Goal: Transaction & Acquisition: Purchase product/service

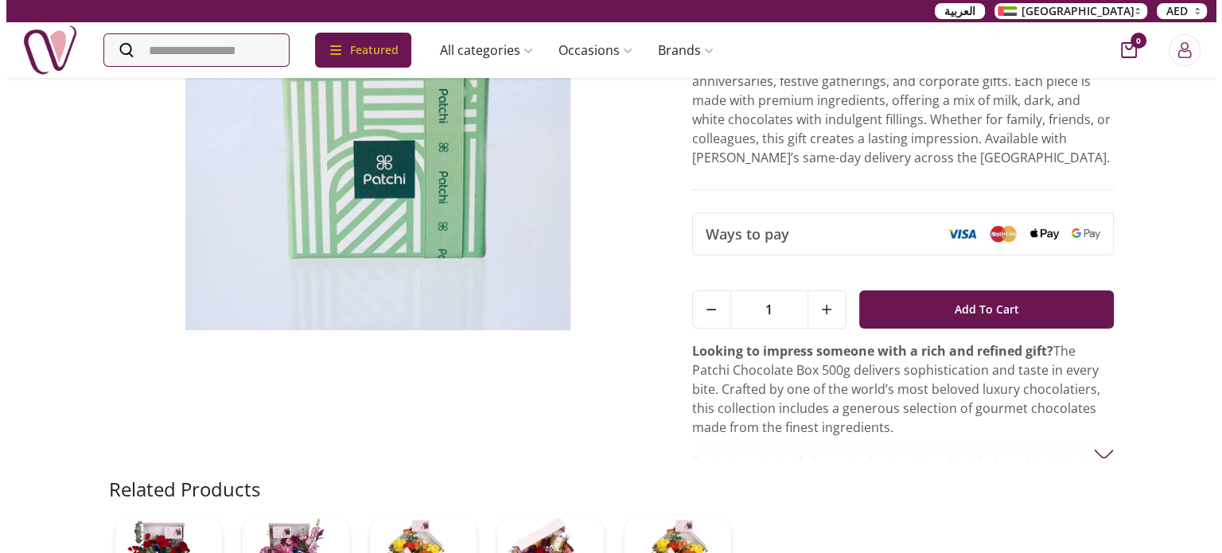
scroll to position [197, 0]
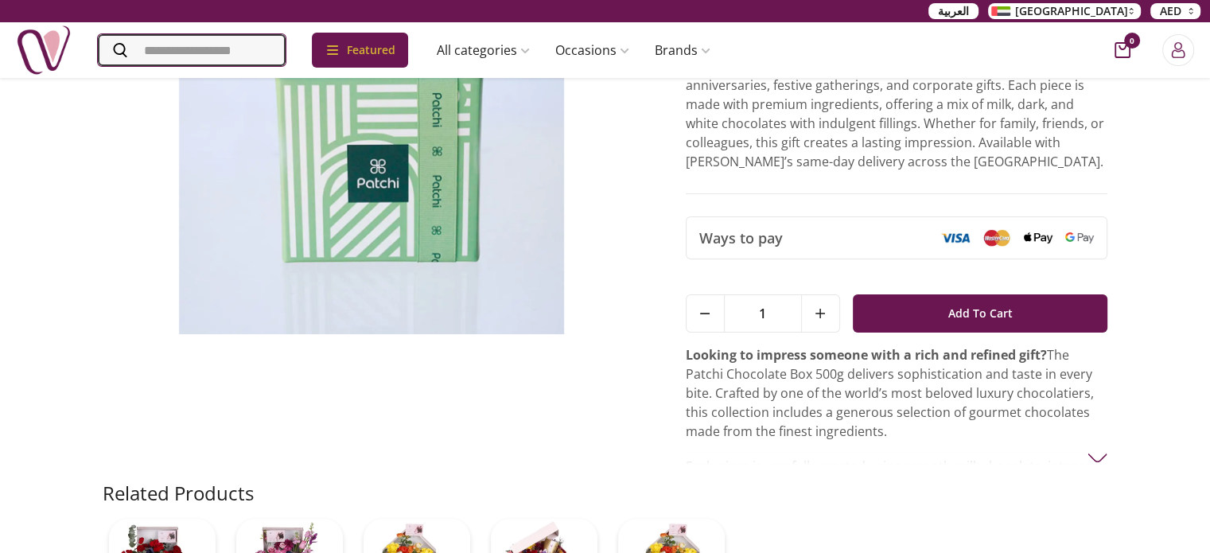
click at [239, 54] on input "Search" at bounding box center [192, 50] width 188 height 32
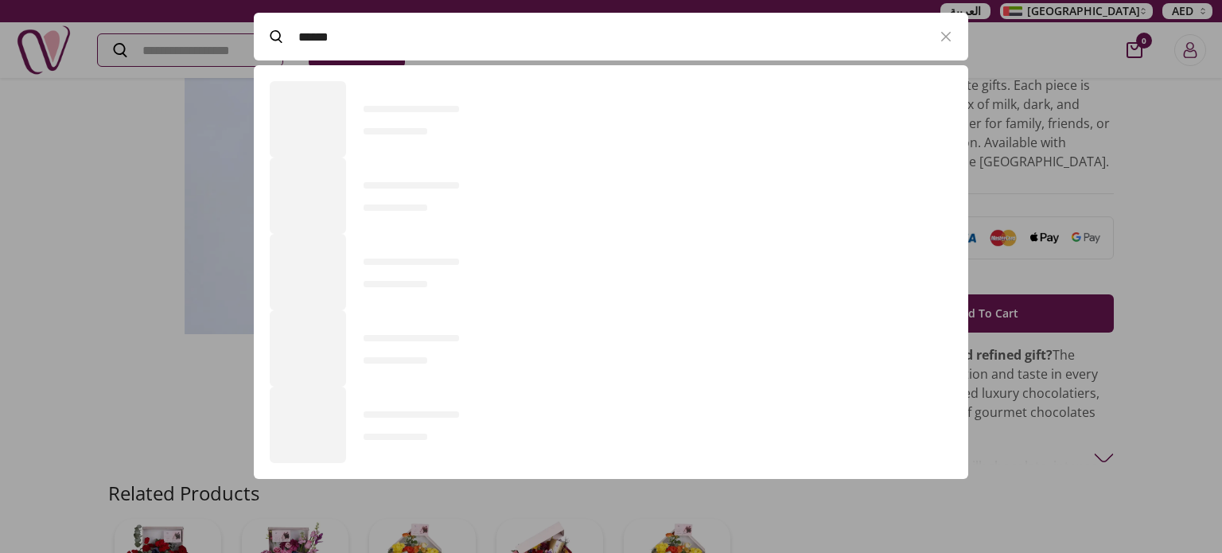
scroll to position [437, 714]
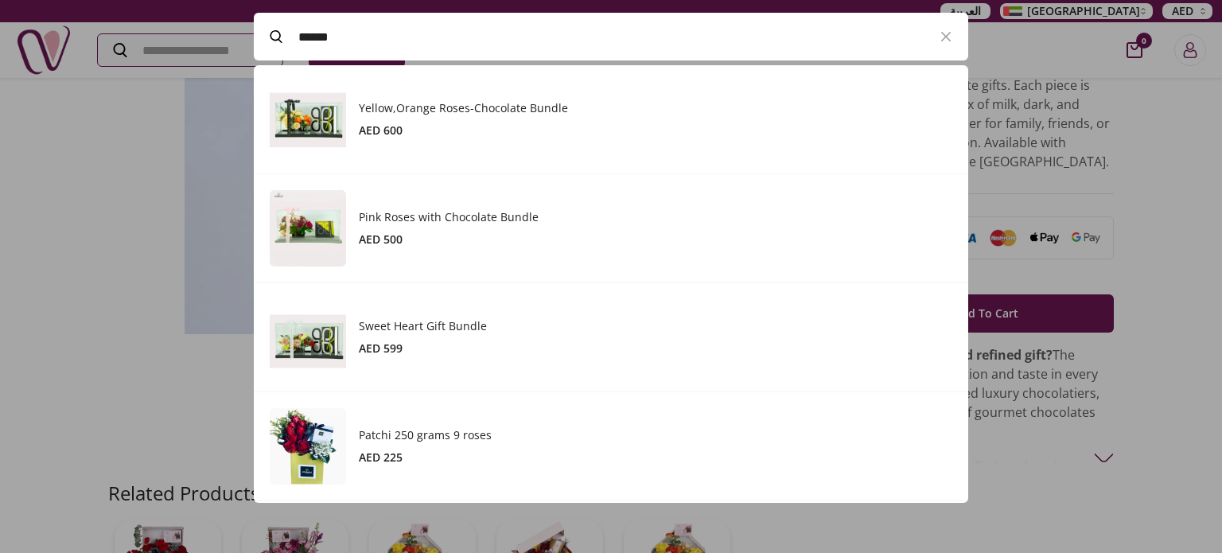
type input "******"
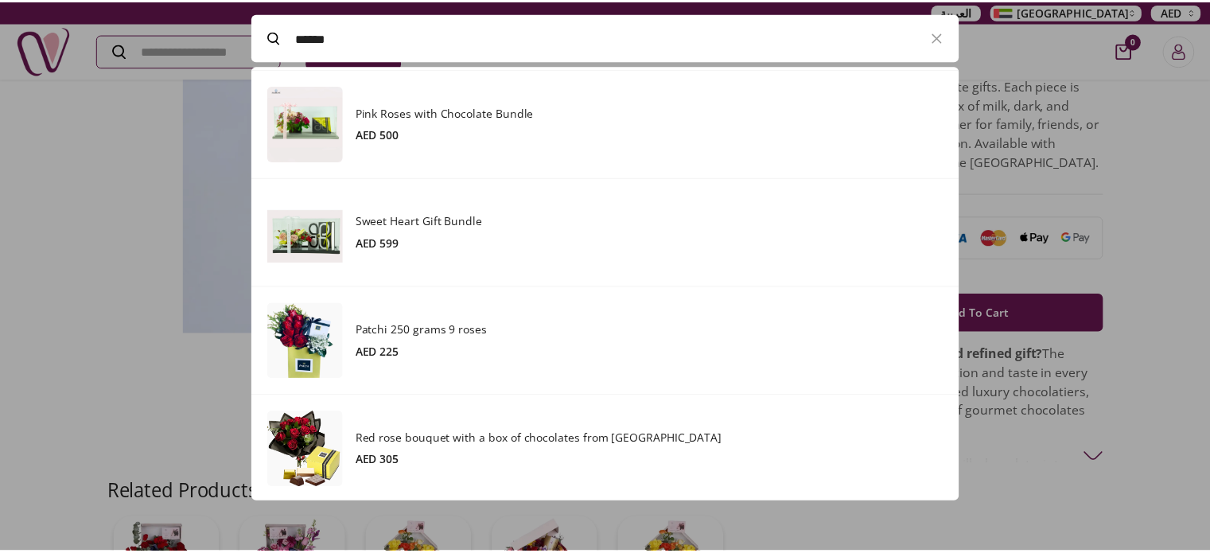
scroll to position [0, 0]
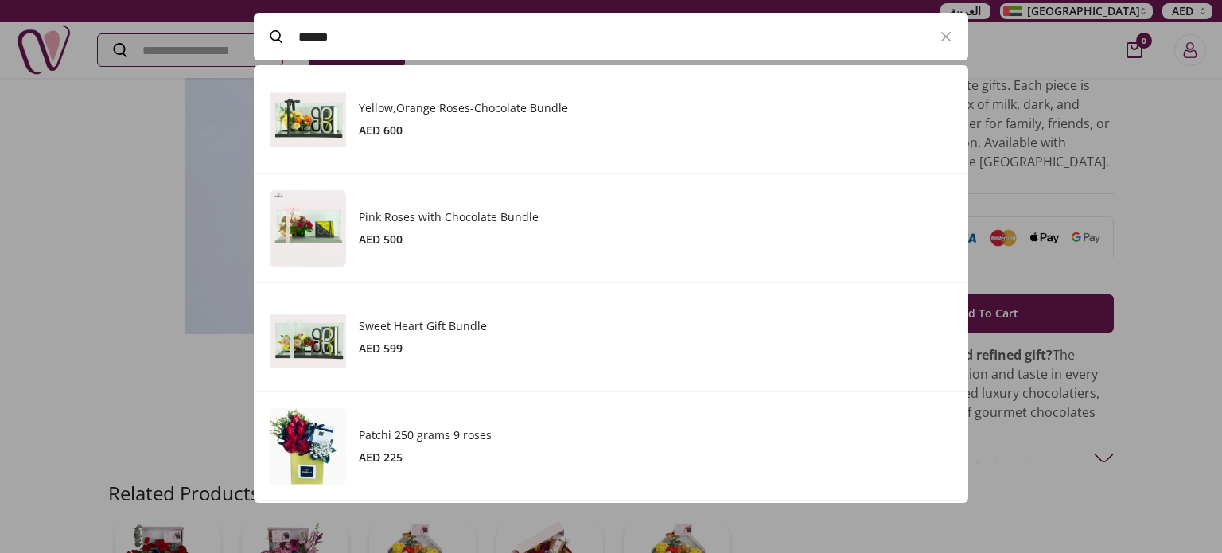
click at [158, 309] on div at bounding box center [611, 276] width 1222 height 553
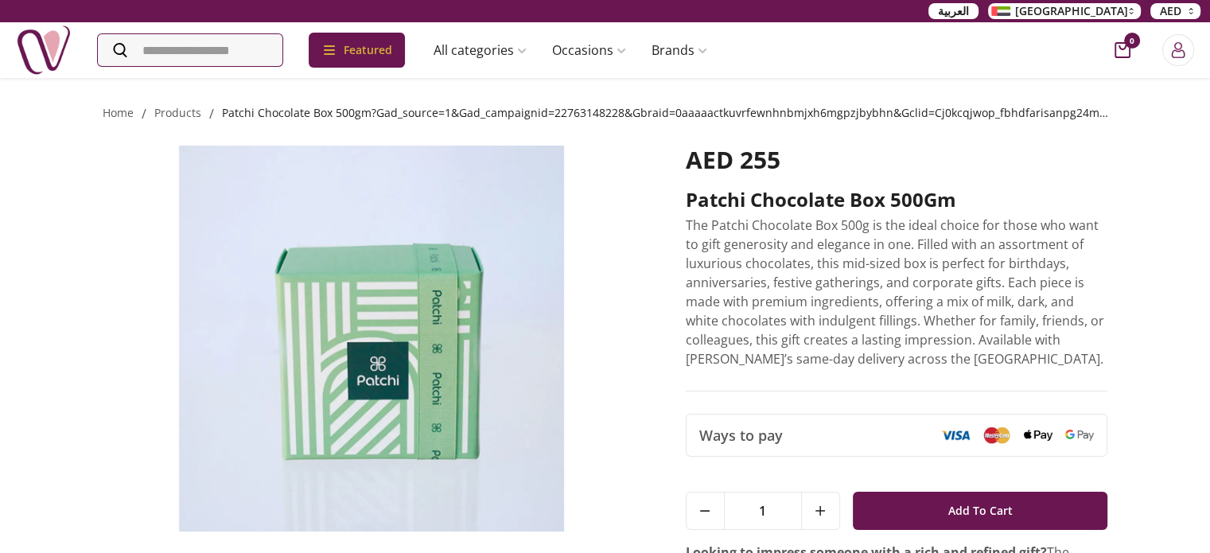
click at [290, 110] on link "patchi chocolate box 500gm?gad_source=1&gad_campaignid=22763148228&gbraid=0aaaa…" at bounding box center [853, 112] width 1263 height 15
click at [185, 115] on link "products" at bounding box center [177, 112] width 47 height 15
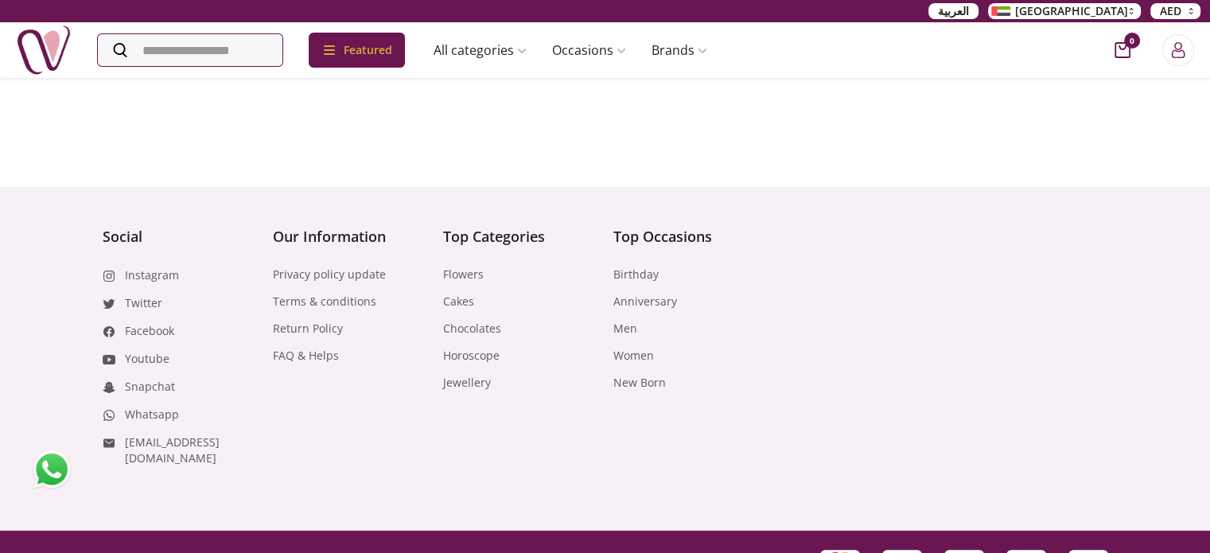
scroll to position [6846, 0]
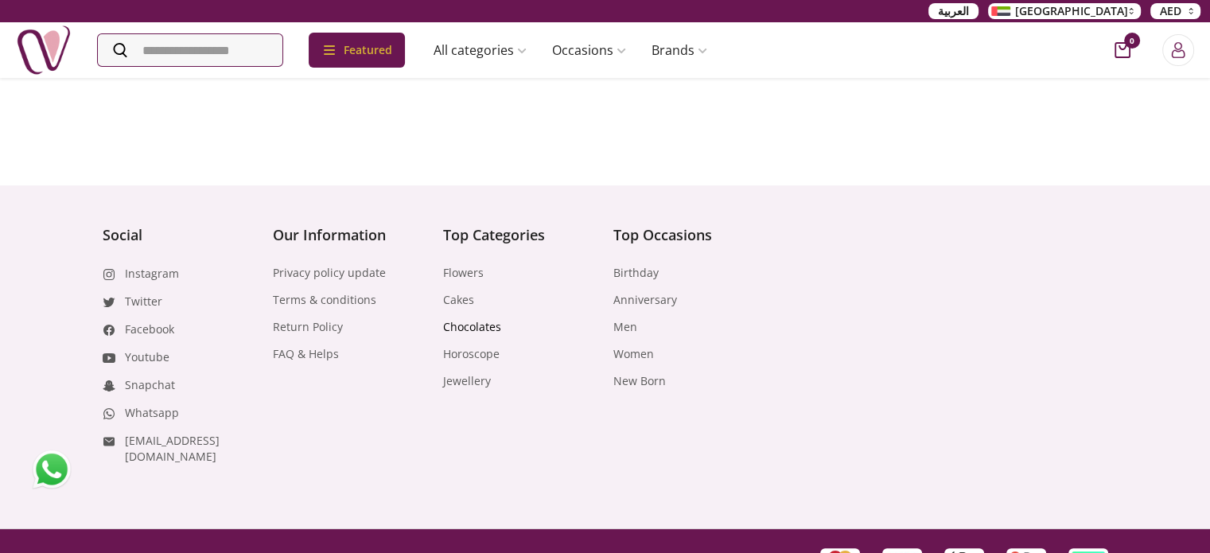
click at [454, 319] on link "Chocolates" at bounding box center [472, 327] width 58 height 16
